Goal: Task Accomplishment & Management: Manage account settings

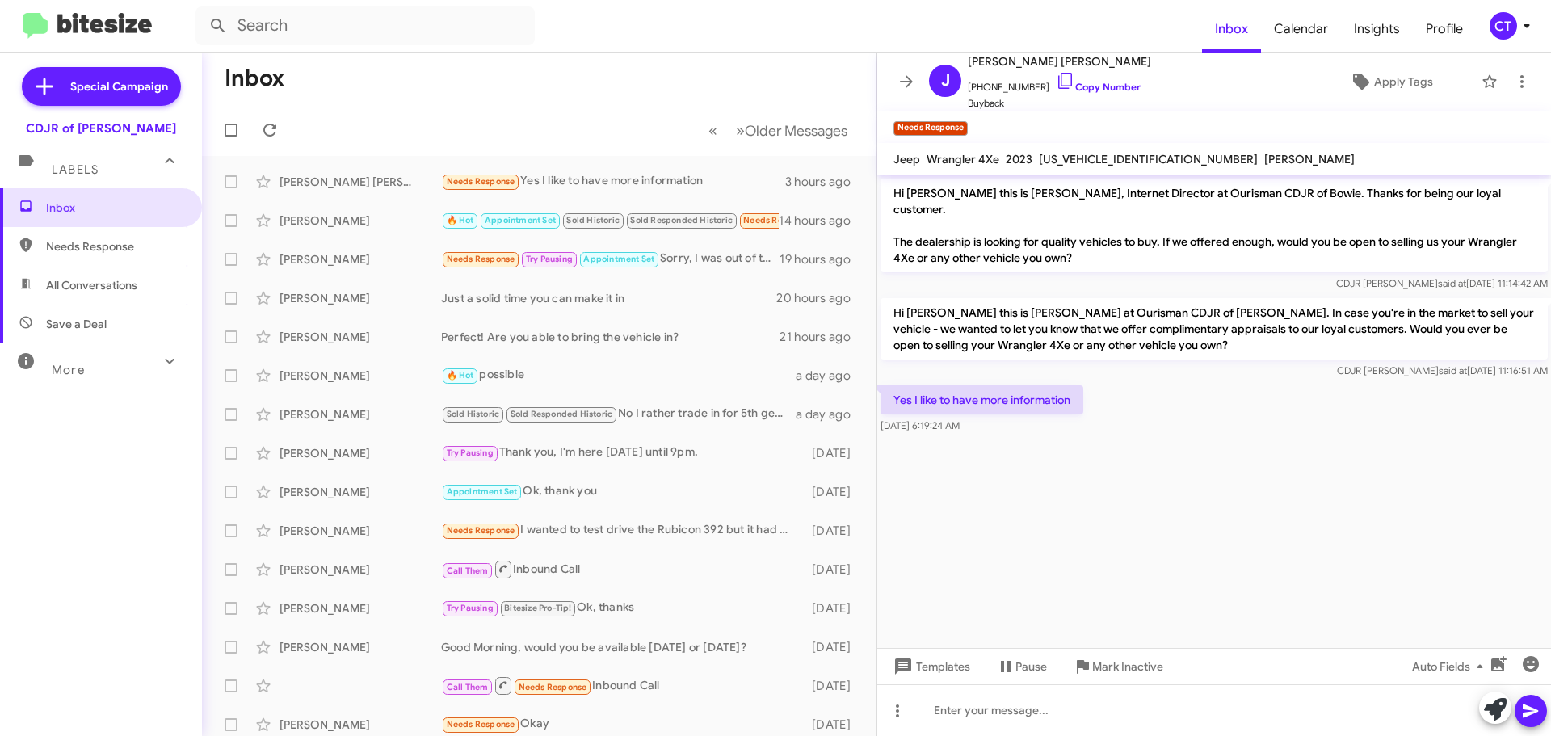
click at [1526, 24] on icon at bounding box center [1527, 26] width 6 height 4
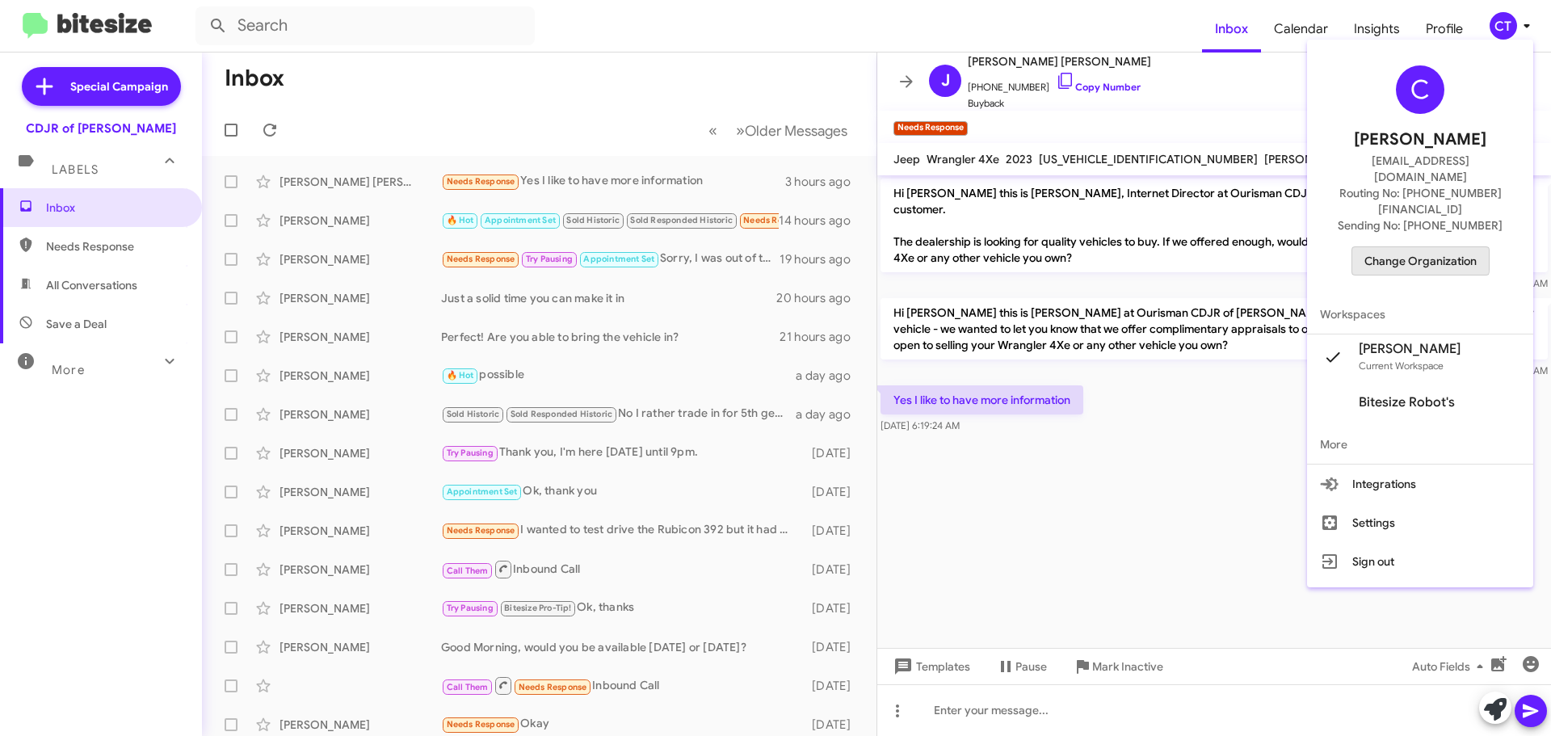
click at [1424, 247] on span "Change Organization" at bounding box center [1421, 260] width 112 height 27
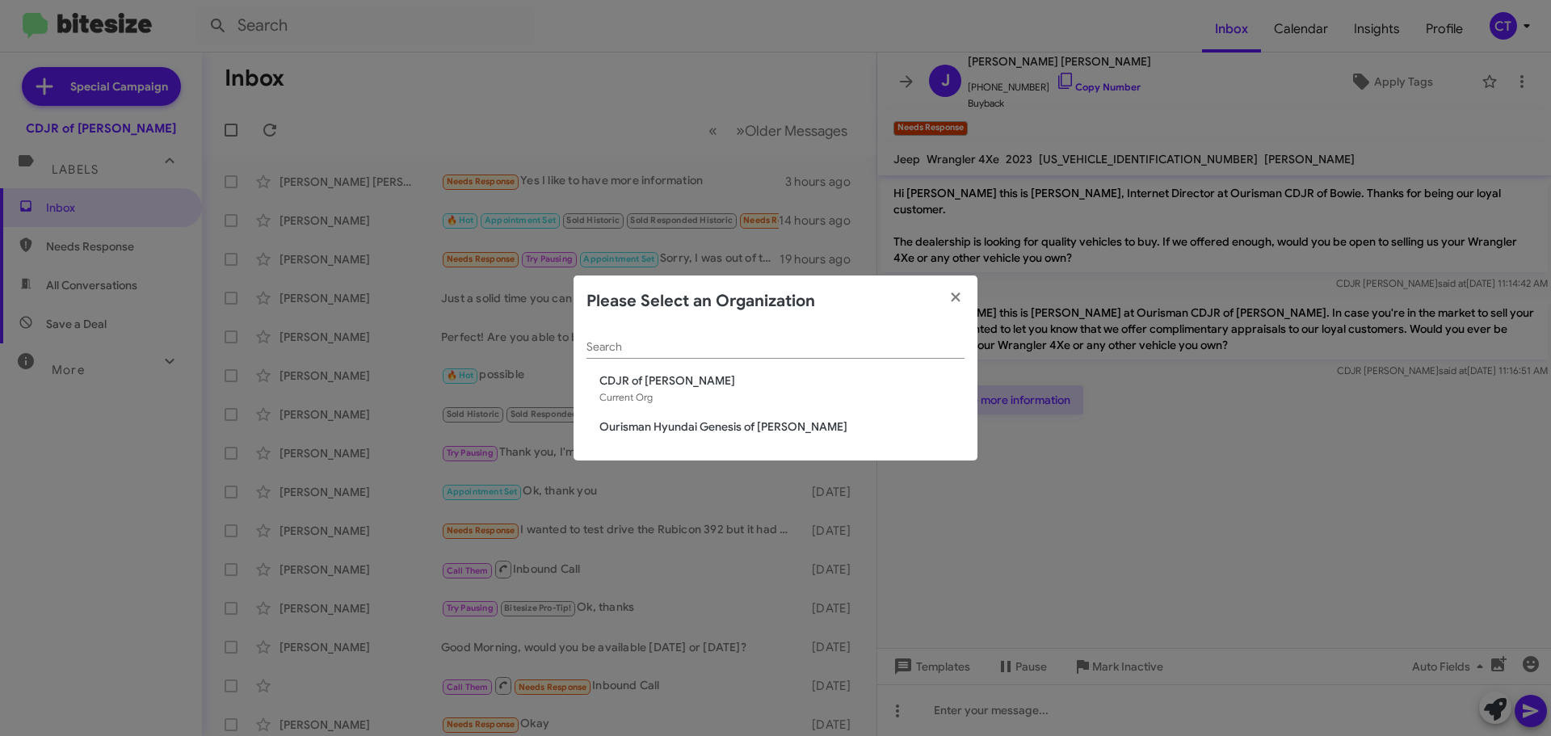
click at [613, 425] on span "Ourisman Hyundai Genesis of [PERSON_NAME]" at bounding box center [781, 426] width 365 height 16
